Goal: Answer question/provide support: Share knowledge or assist other users

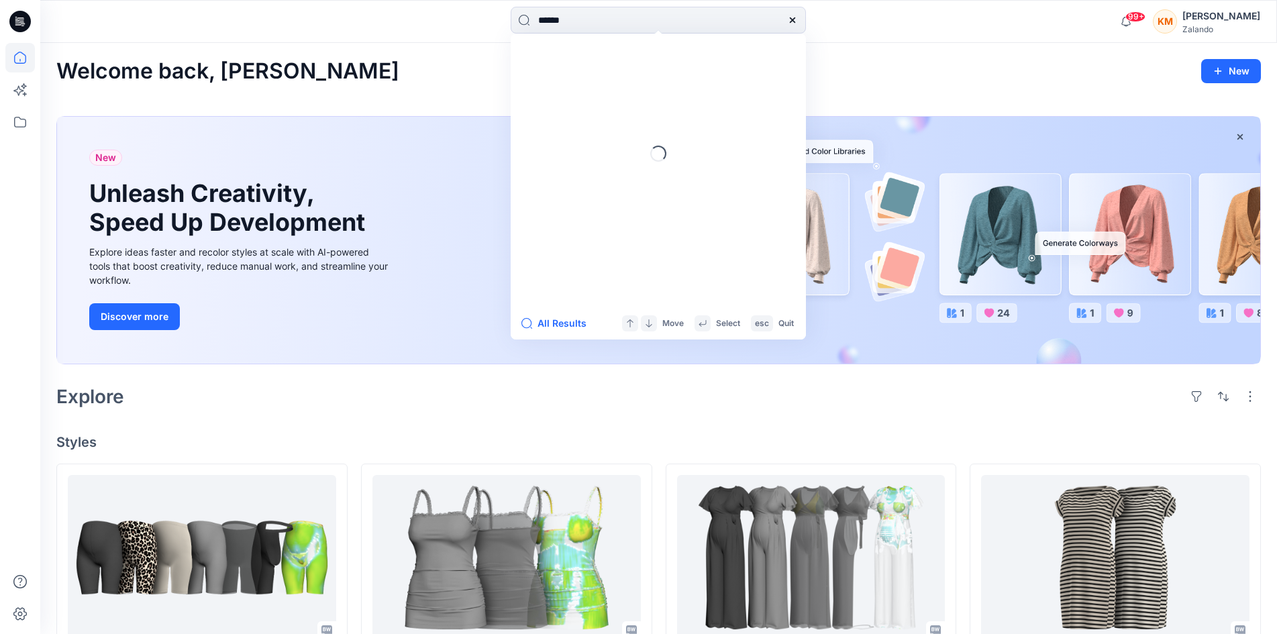
type input "******"
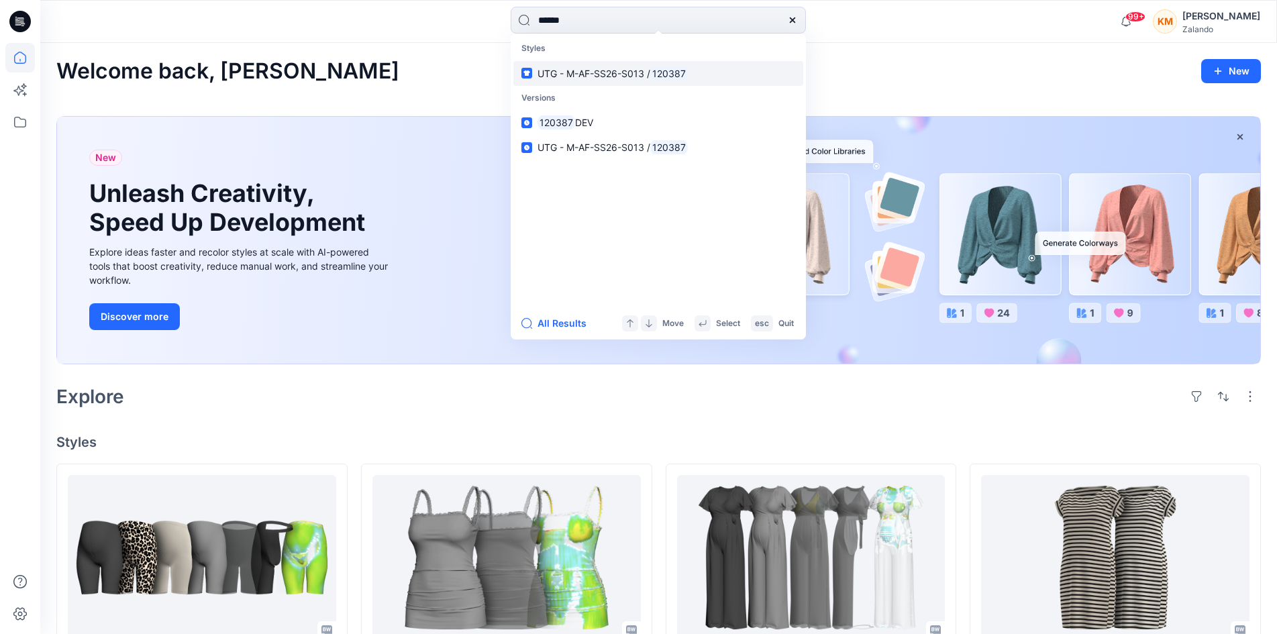
click at [583, 70] on span "UTG - M-AF-SS26-S013 /" at bounding box center [593, 73] width 113 height 11
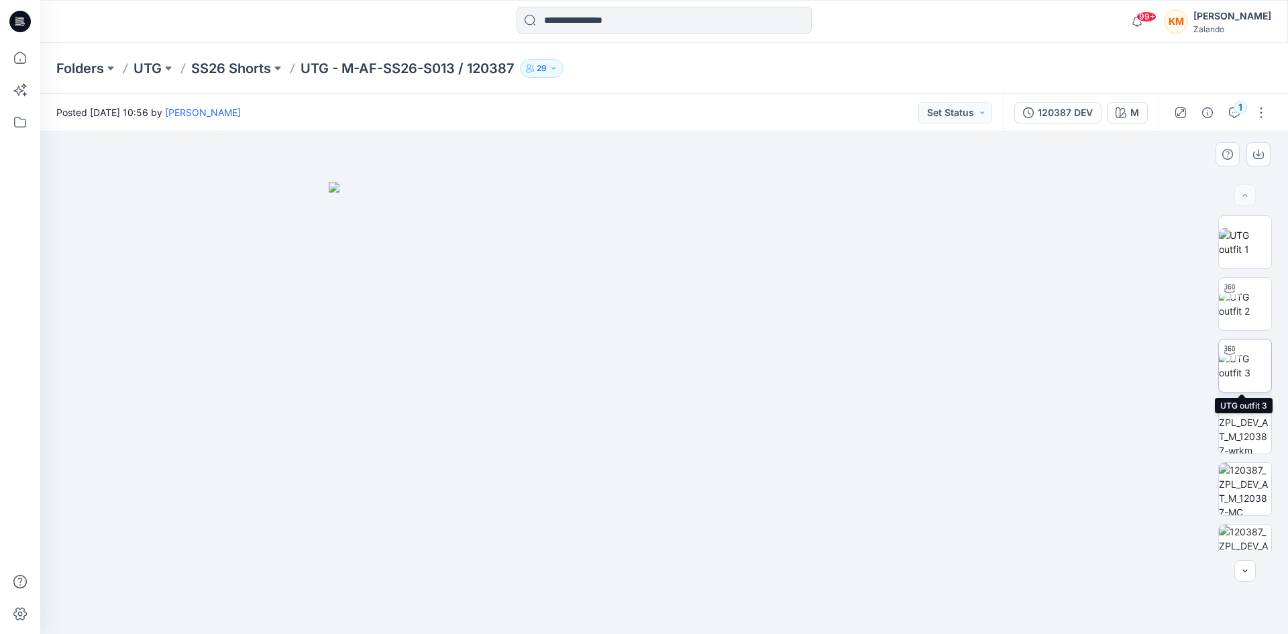
click at [1251, 361] on img at bounding box center [1245, 366] width 52 height 28
click at [1243, 240] on img at bounding box center [1245, 242] width 52 height 28
click at [1233, 120] on button "1" at bounding box center [1234, 112] width 21 height 21
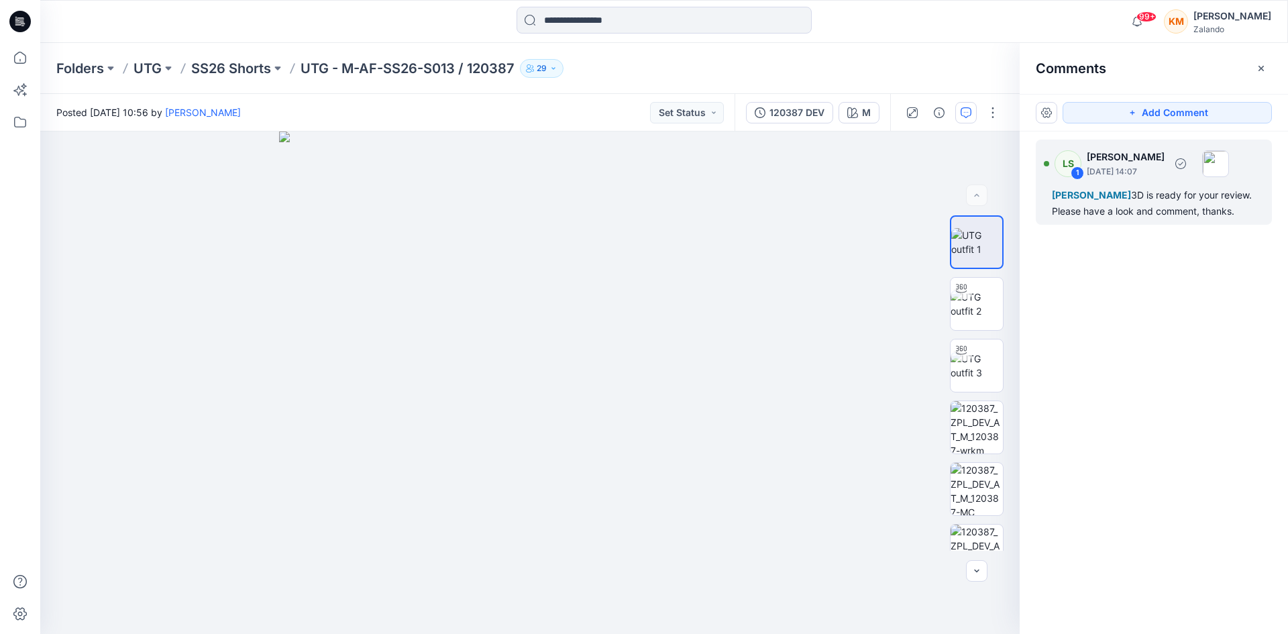
click at [1126, 219] on div "Marie-Christine Lohmann 3D is ready for your review. Please have a look and com…" at bounding box center [1154, 203] width 204 height 32
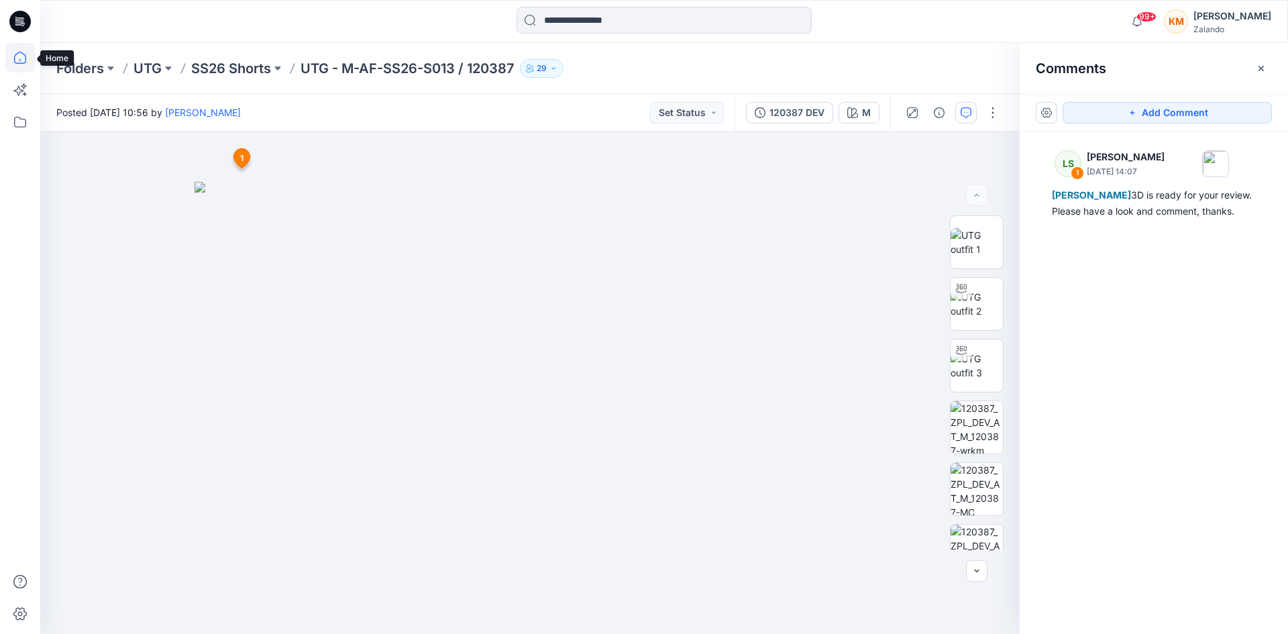
click at [22, 55] on icon at bounding box center [20, 58] width 30 height 30
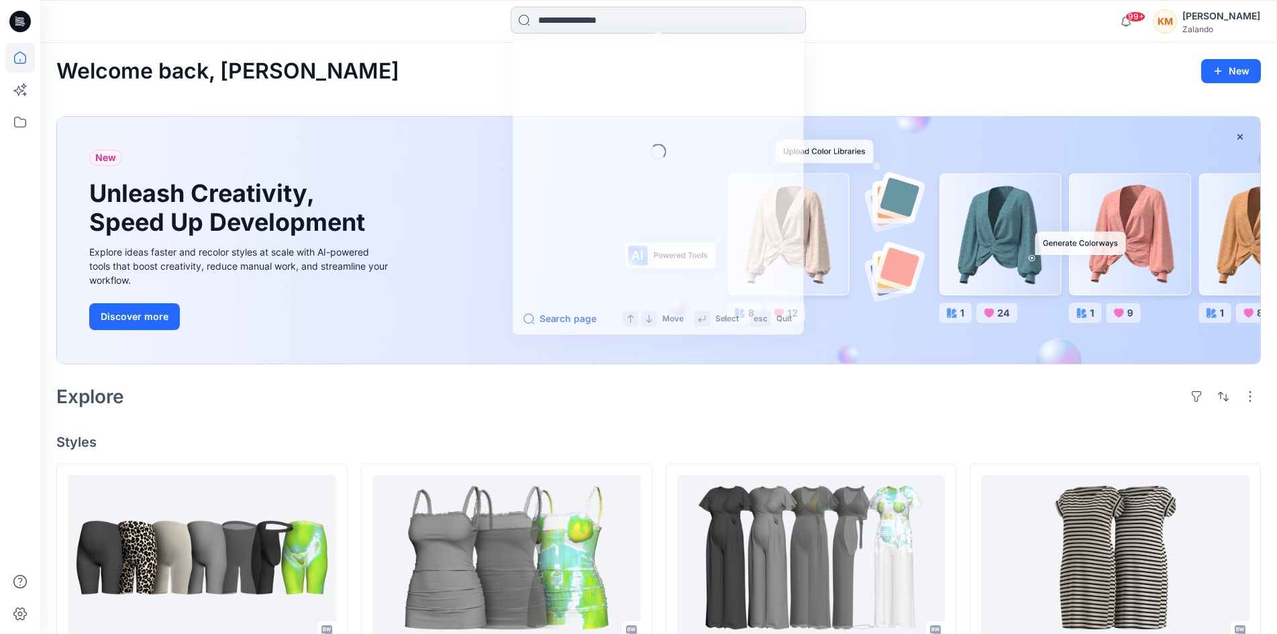
drag, startPoint x: 568, startPoint y: 29, endPoint x: 565, endPoint y: 23, distance: 6.9
click at [566, 29] on input at bounding box center [658, 20] width 295 height 27
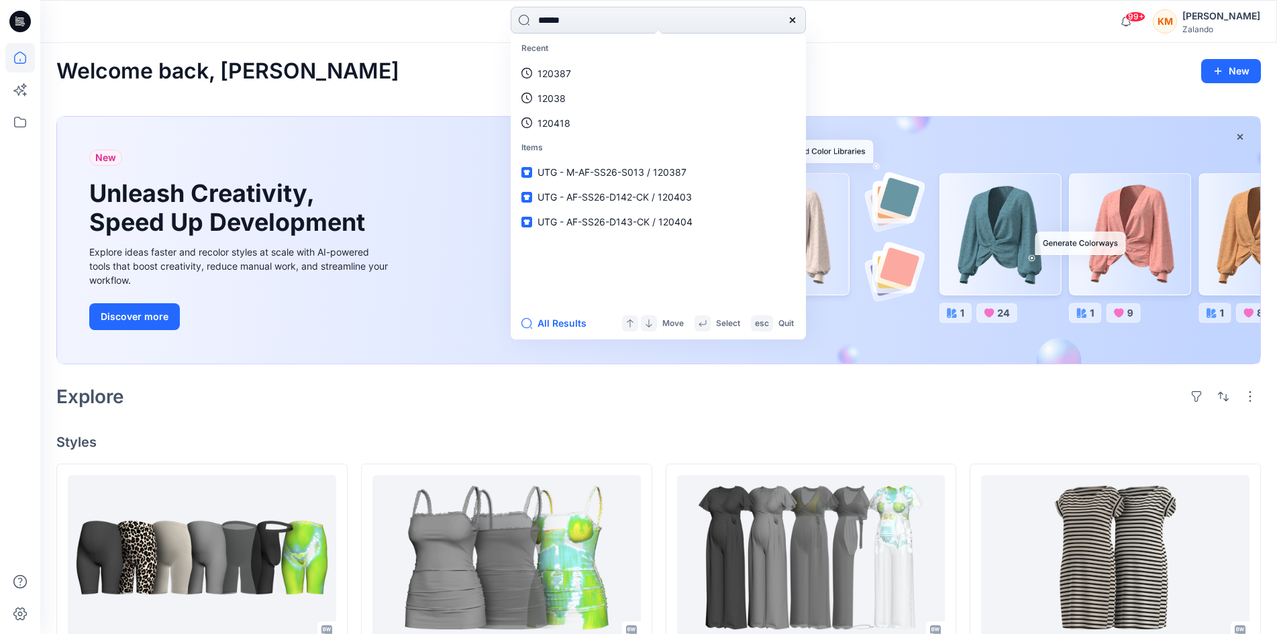
type input "******"
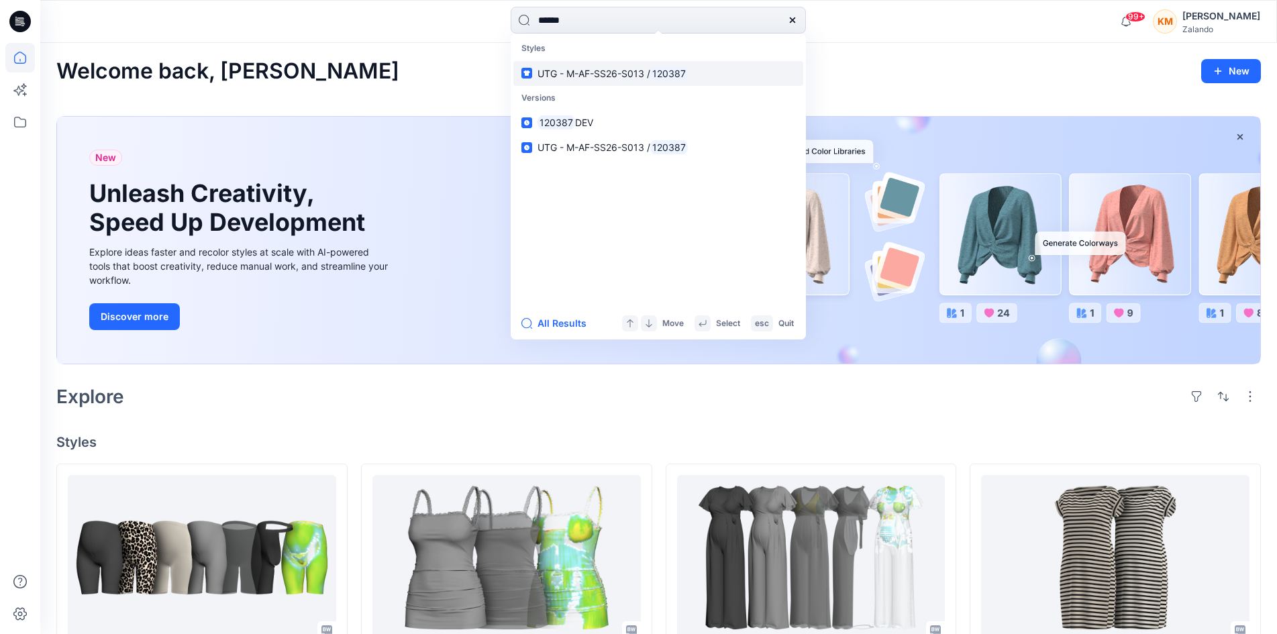
click at [558, 74] on span "UTG - M-AF-SS26-S013 /" at bounding box center [593, 73] width 113 height 11
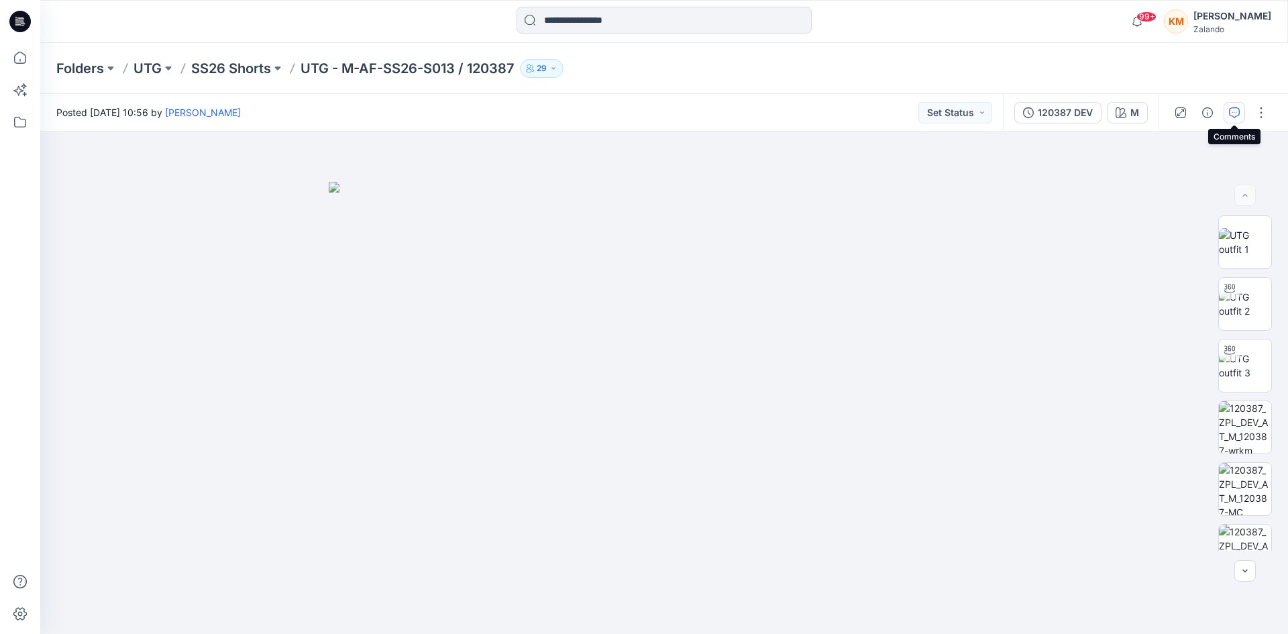
click at [1237, 109] on button "button" at bounding box center [1234, 112] width 21 height 21
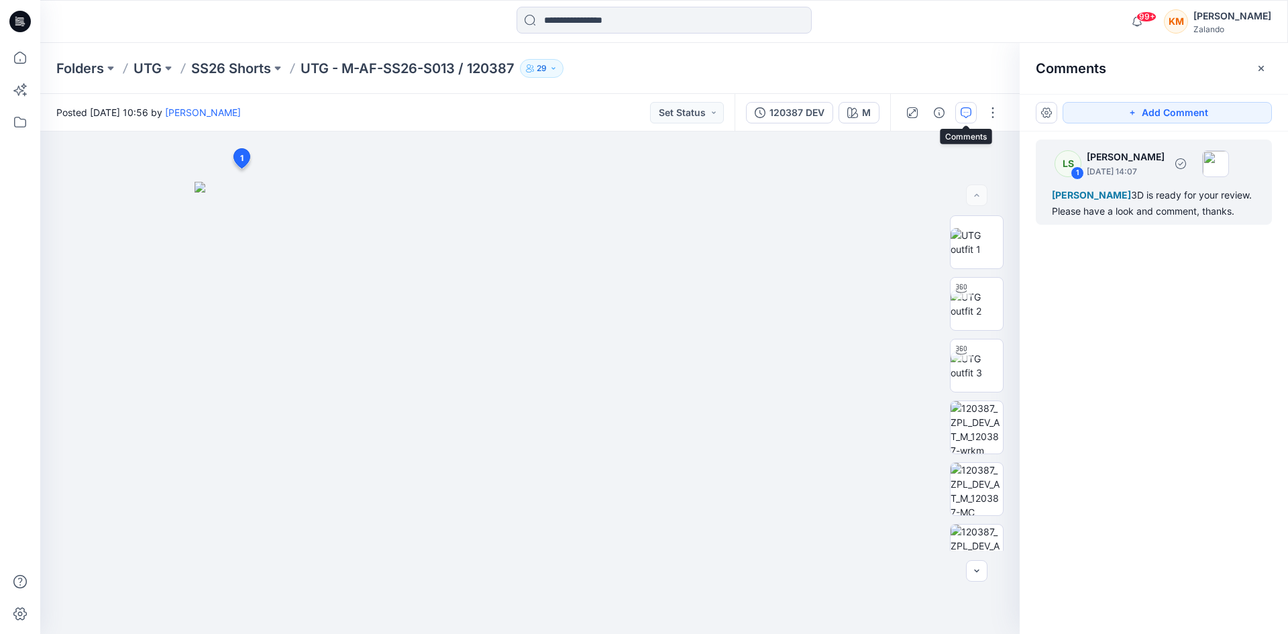
click at [1096, 219] on div "Marie-Christine Lohmann 3D is ready for your review. Please have a look and com…" at bounding box center [1154, 203] width 204 height 32
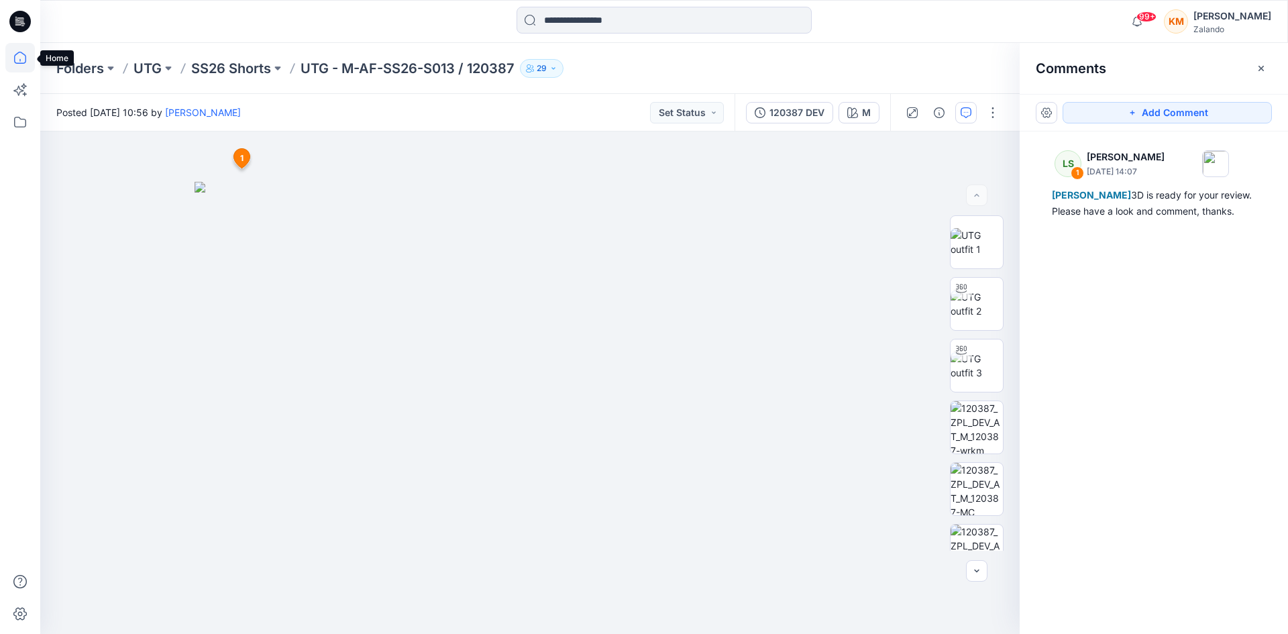
click at [13, 55] on icon at bounding box center [20, 58] width 30 height 30
